Goal: Task Accomplishment & Management: Use online tool/utility

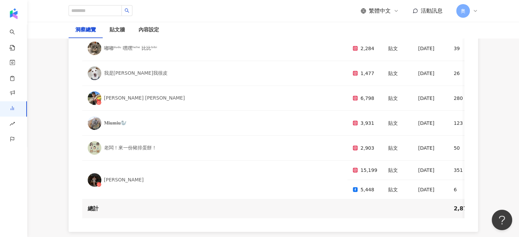
scroll to position [2148, 0]
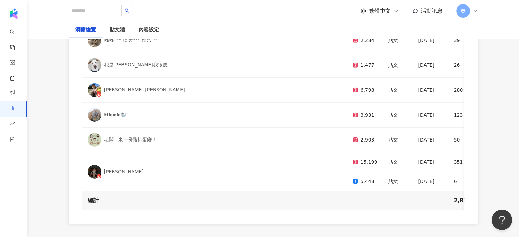
drag, startPoint x: 399, startPoint y: 180, endPoint x: 438, endPoint y: 180, distance: 39.2
click at [438, 191] on tr "總計 2,879 173 0 3,052 2.04% - - - - - - 142 1" at bounding box center [453, 200] width 743 height 19
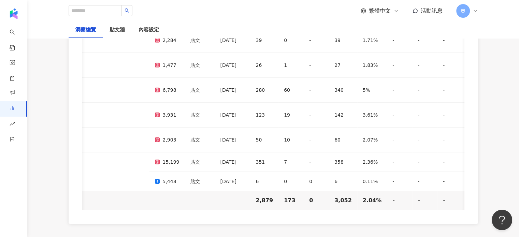
scroll to position [313, 0]
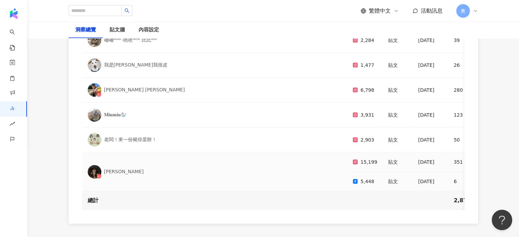
click at [112, 168] on div "[PERSON_NAME]" at bounding box center [124, 171] width 40 height 7
click at [135, 165] on div "[PERSON_NAME]" at bounding box center [215, 172] width 254 height 14
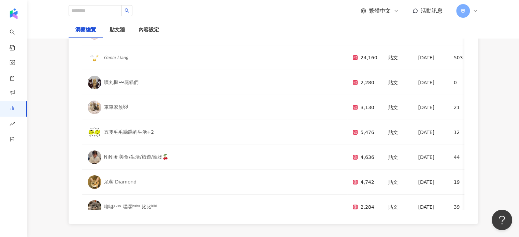
scroll to position [2046, 0]
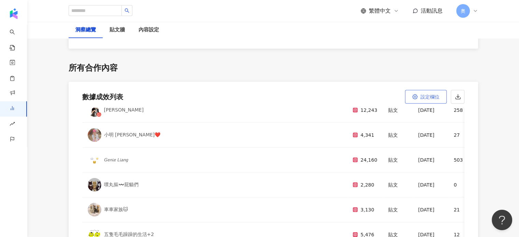
click at [433, 94] on span "設定欄位" at bounding box center [429, 96] width 19 height 5
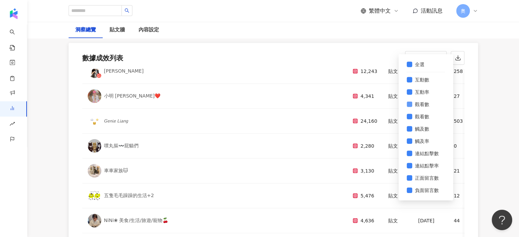
scroll to position [2114, 0]
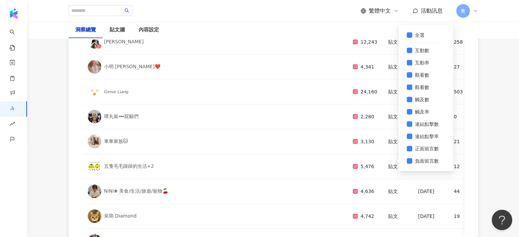
click at [469, 121] on div "網紅名稱 追蹤數 合作內容 上線日期 按讚數 留言數 分享數 互動數 互動率 觀看數 觀看率 觸及數 觸及率 連結點擊數 連結點擊率 正面留言數 負面留言數 …" at bounding box center [273, 149] width 409 height 218
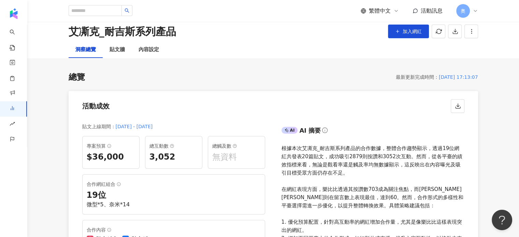
scroll to position [0, 0]
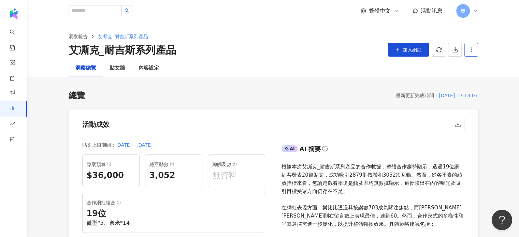
click at [471, 50] on icon "button" at bounding box center [471, 50] width 6 height 6
click at [150, 70] on div "內容設定" at bounding box center [148, 68] width 20 height 8
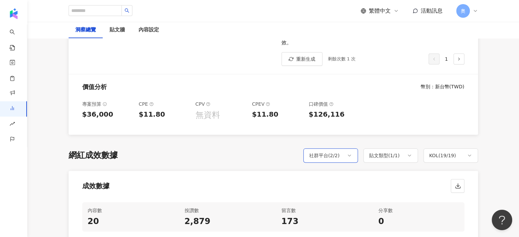
click at [332, 153] on div "社群平台 ( 2 / 2 )" at bounding box center [324, 155] width 31 height 8
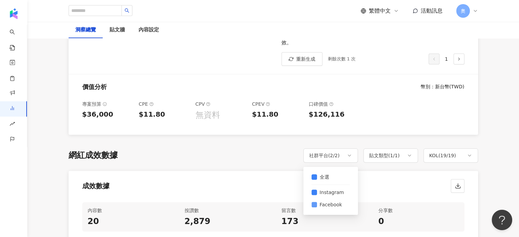
click at [315, 201] on label "Facebook" at bounding box center [330, 204] width 38 height 12
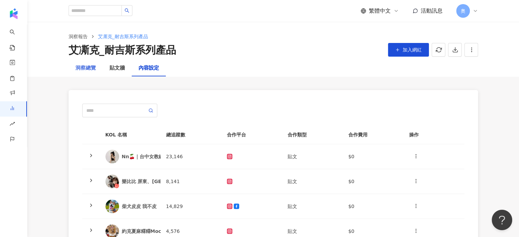
drag, startPoint x: 107, startPoint y: 68, endPoint x: 98, endPoint y: 68, distance: 9.5
click at [107, 68] on div "貼文牆" at bounding box center [117, 68] width 29 height 16
click at [92, 68] on div "洞察總覽" at bounding box center [85, 68] width 20 height 8
click at [91, 68] on div "洞察總覽" at bounding box center [85, 68] width 20 height 8
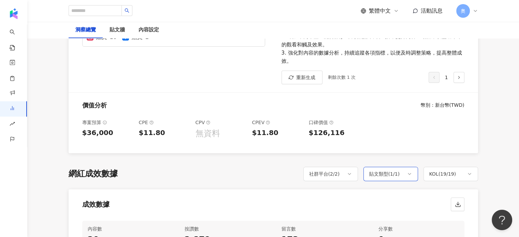
scroll to position [273, 0]
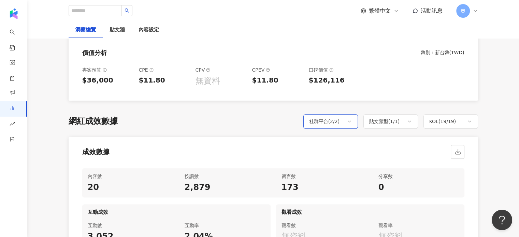
click at [335, 125] on div "社群平台 ( 2 / 2 )" at bounding box center [324, 121] width 31 height 8
click at [319, 172] on span "Facebook" at bounding box center [331, 171] width 28 height 8
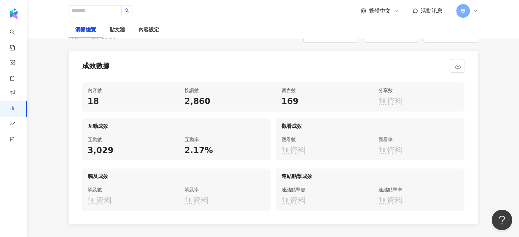
scroll to position [375, 0]
